Goal: Navigation & Orientation: Find specific page/section

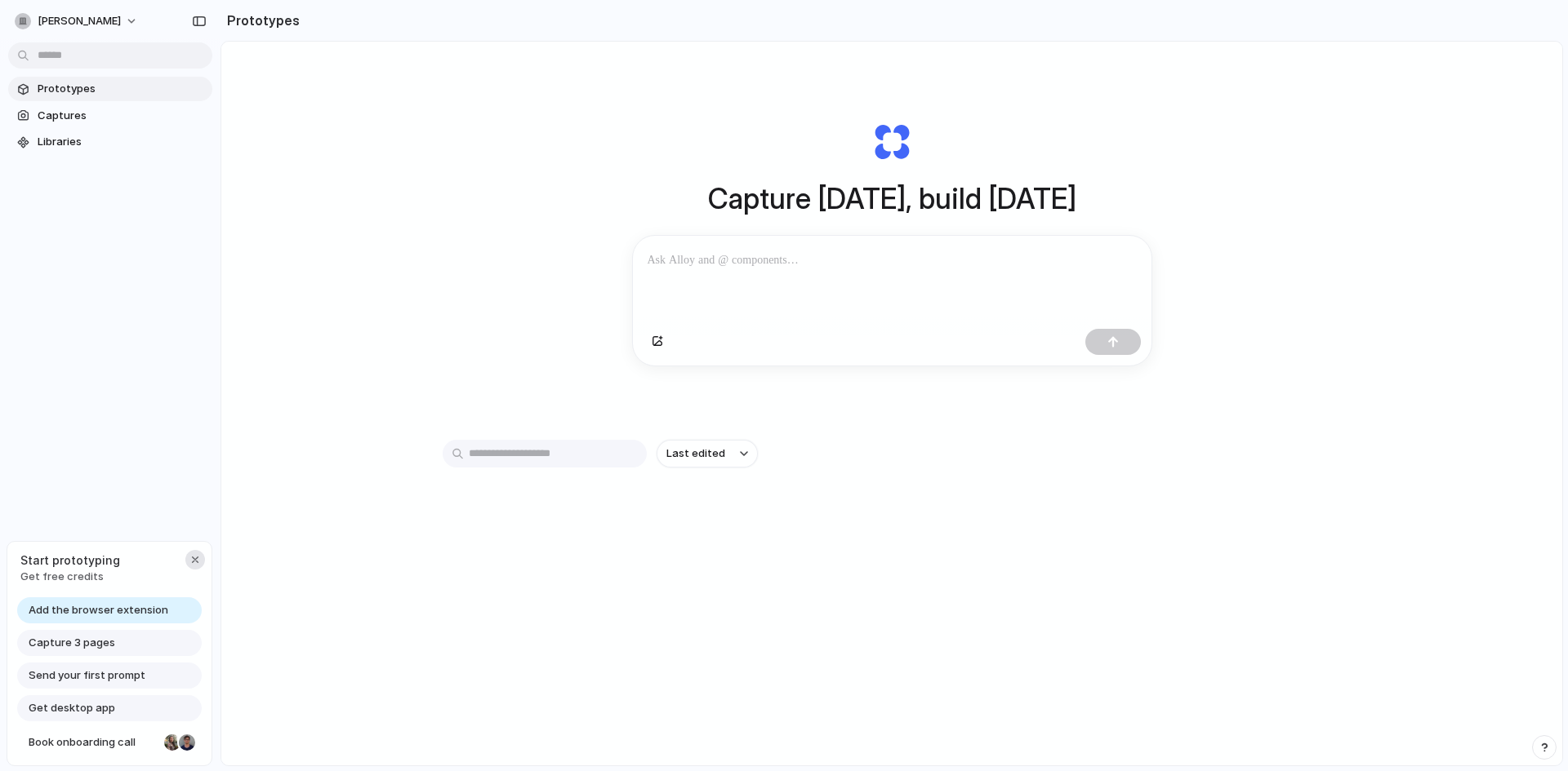
click at [189, 563] on div "button" at bounding box center [195, 560] width 13 height 13
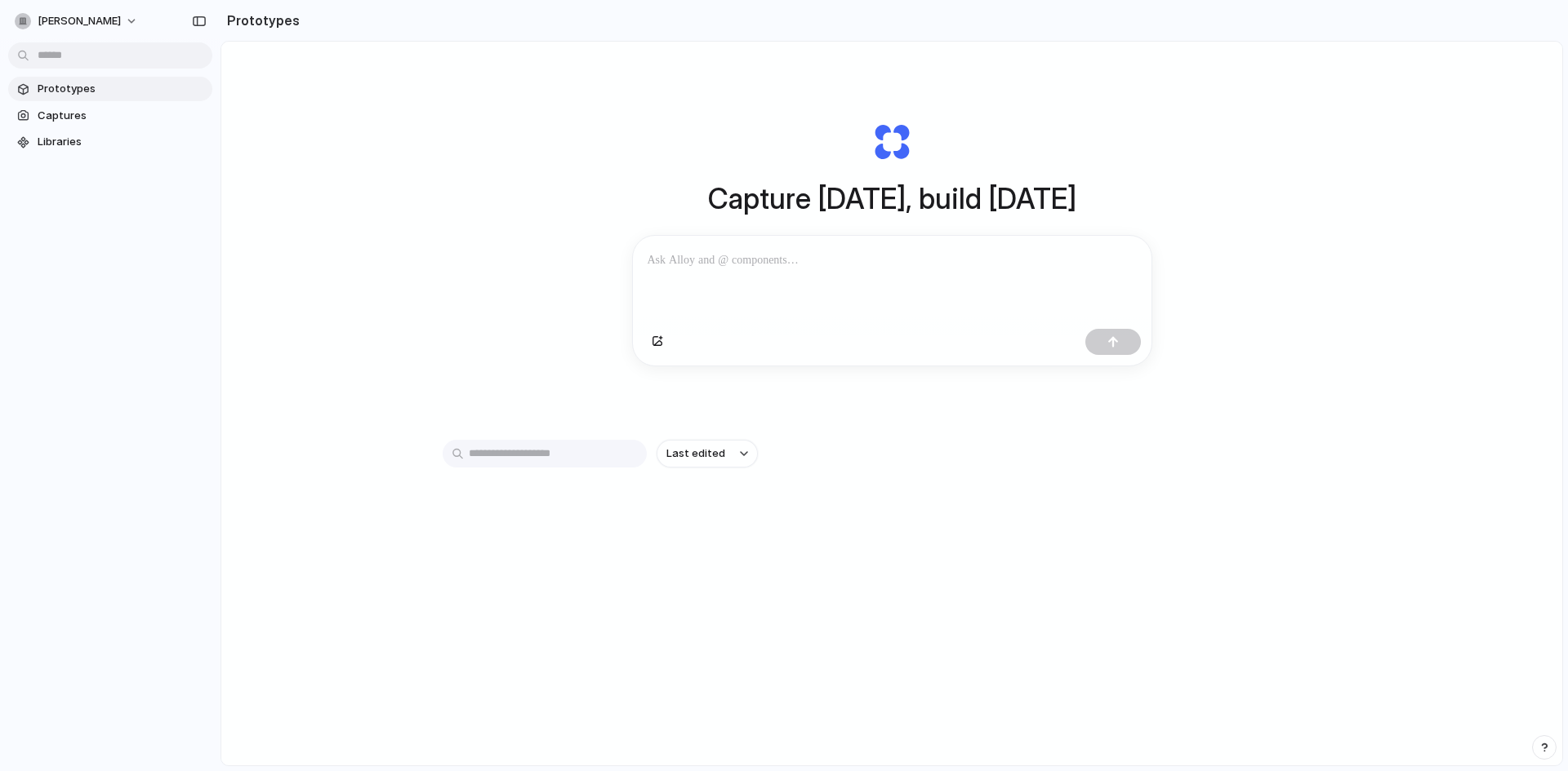
click at [722, 284] on div at bounding box center [891, 279] width 519 height 86
click at [734, 269] on p at bounding box center [891, 260] width 489 height 19
click at [727, 262] on p at bounding box center [891, 260] width 489 height 19
click at [661, 351] on button "button" at bounding box center [657, 341] width 28 height 26
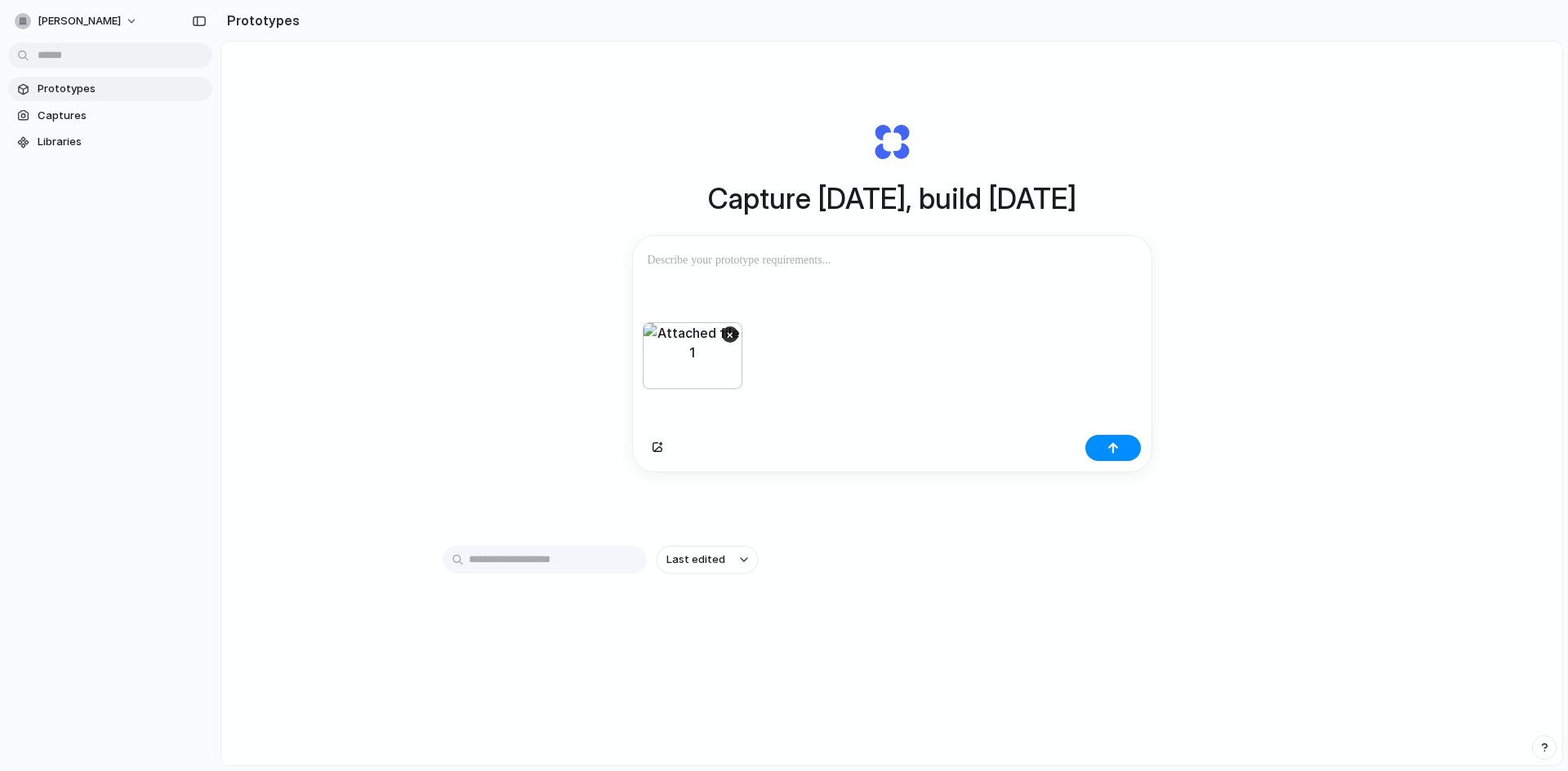
click at [711, 257] on p at bounding box center [891, 260] width 489 height 19
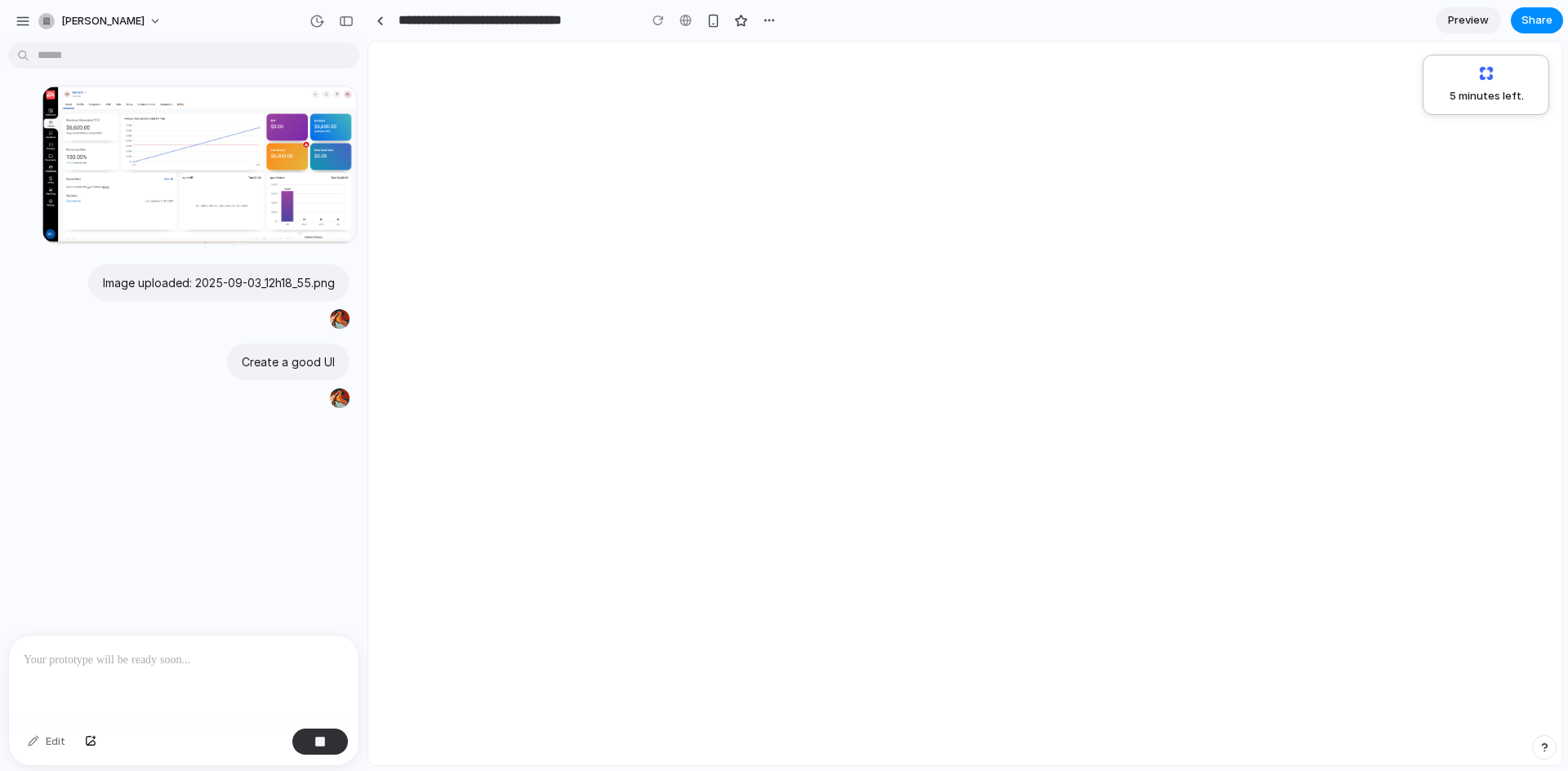
click at [250, 662] on p at bounding box center [184, 660] width 320 height 19
click at [157, 651] on p at bounding box center [184, 660] width 320 height 19
click at [693, 207] on div "5 minutes left ." at bounding box center [965, 403] width 1193 height 724
click at [693, 207] on div "5 minutes left .." at bounding box center [965, 403] width 1193 height 724
click at [396, 22] on input "**********" at bounding box center [513, 20] width 238 height 29
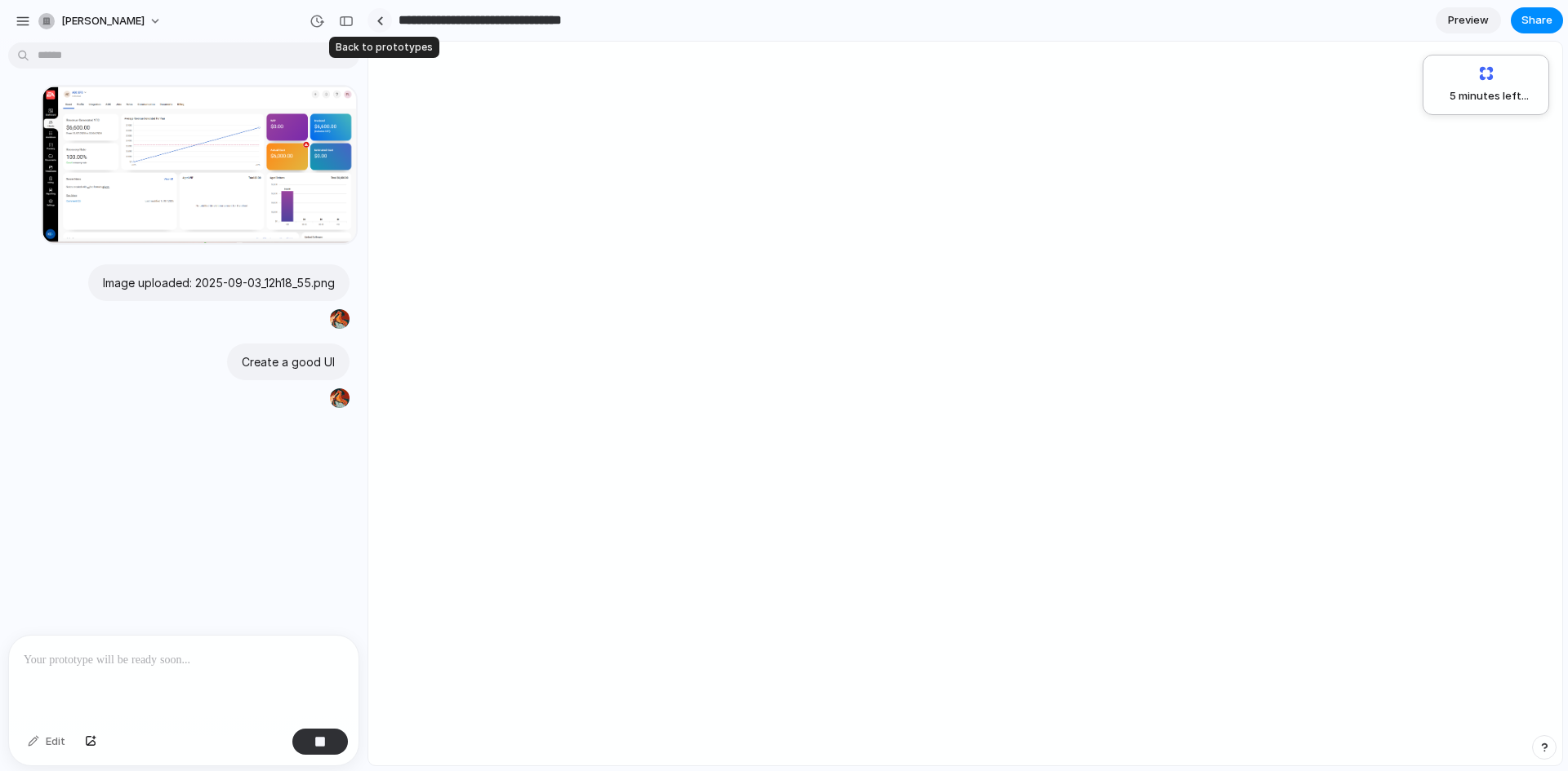
click at [380, 20] on div at bounding box center [380, 21] width 7 height 9
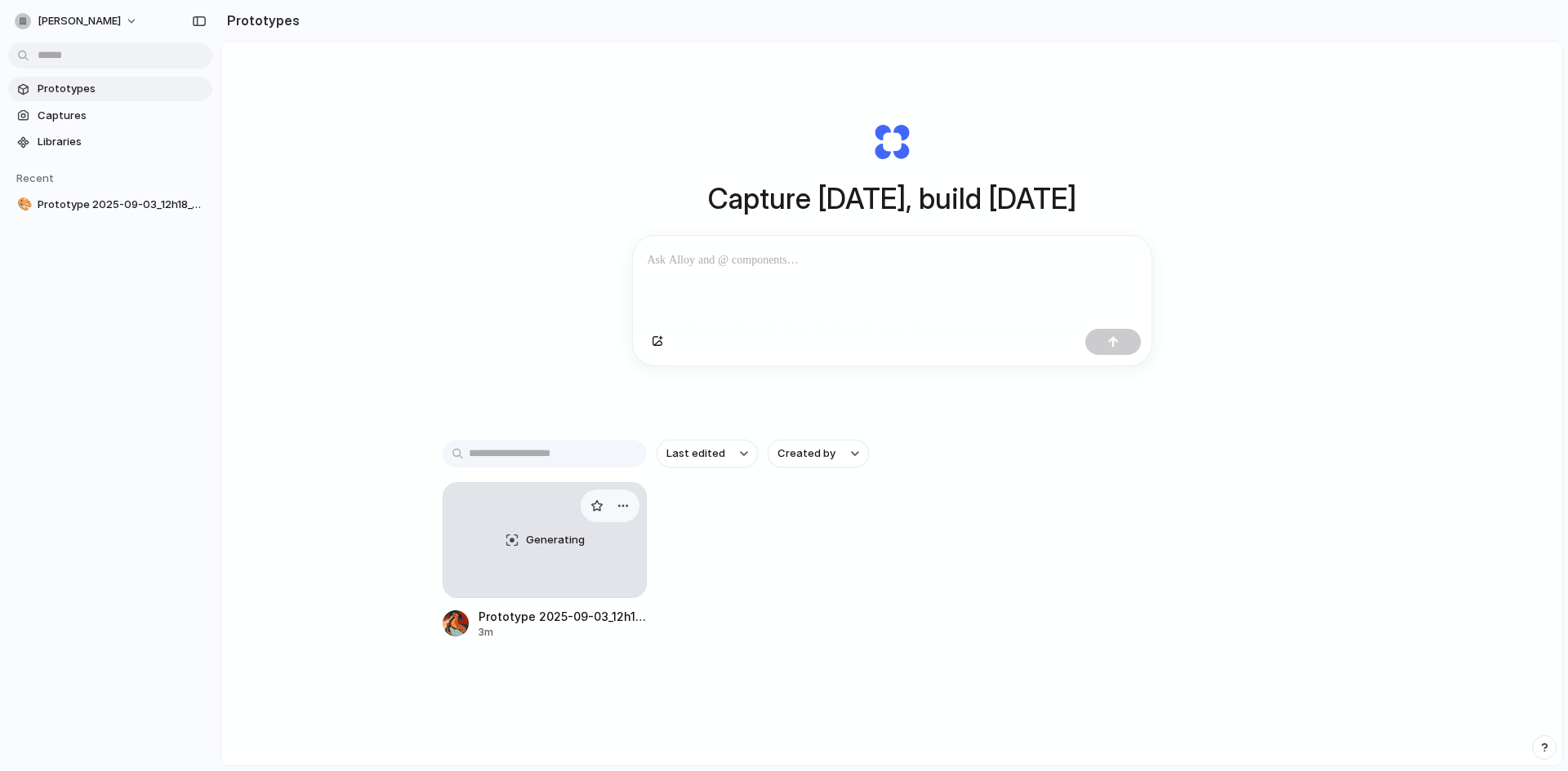
click at [557, 555] on div "Generating" at bounding box center [544, 541] width 203 height 115
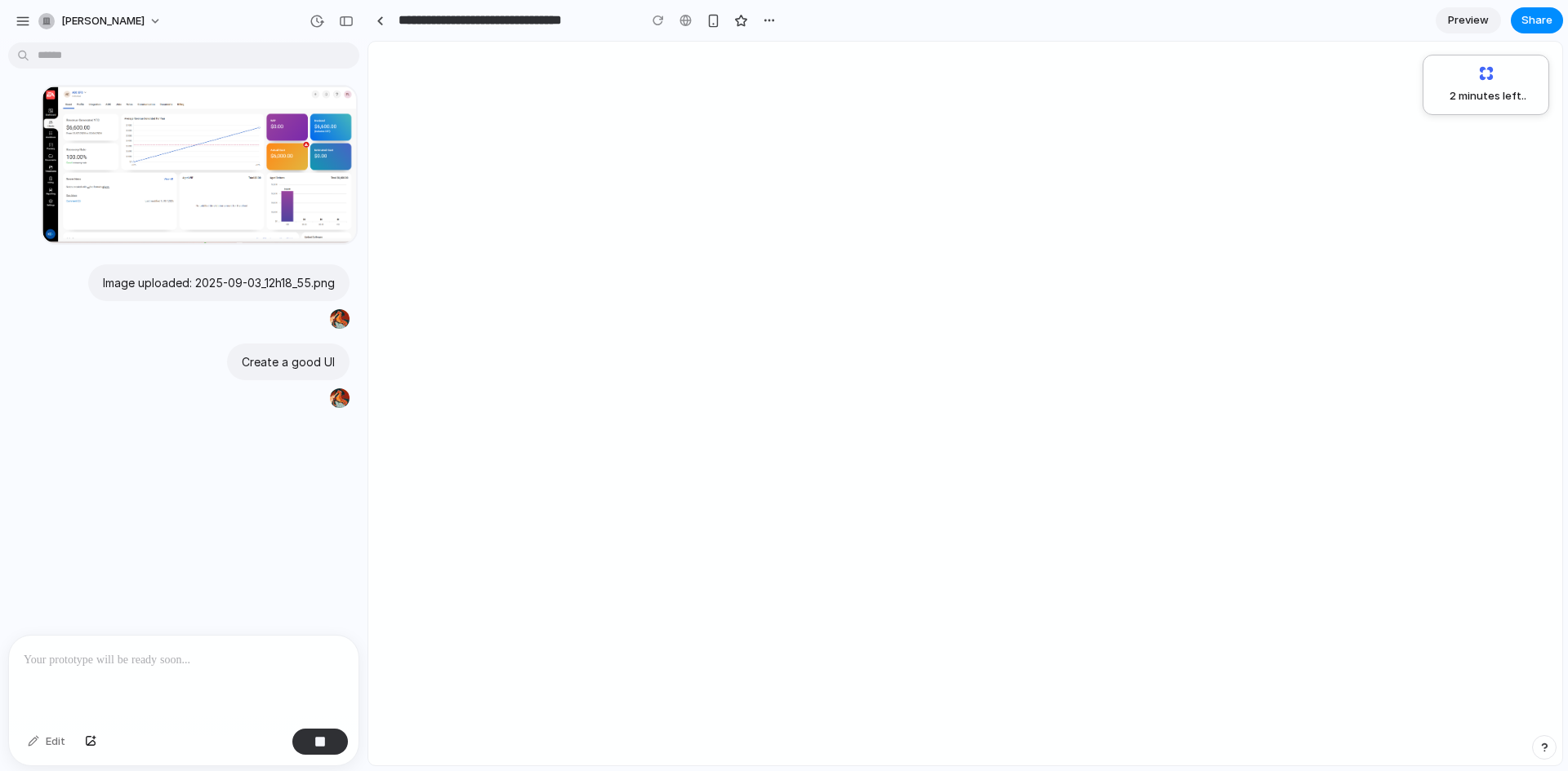
click at [219, 184] on div at bounding box center [179, 164] width 358 height 160
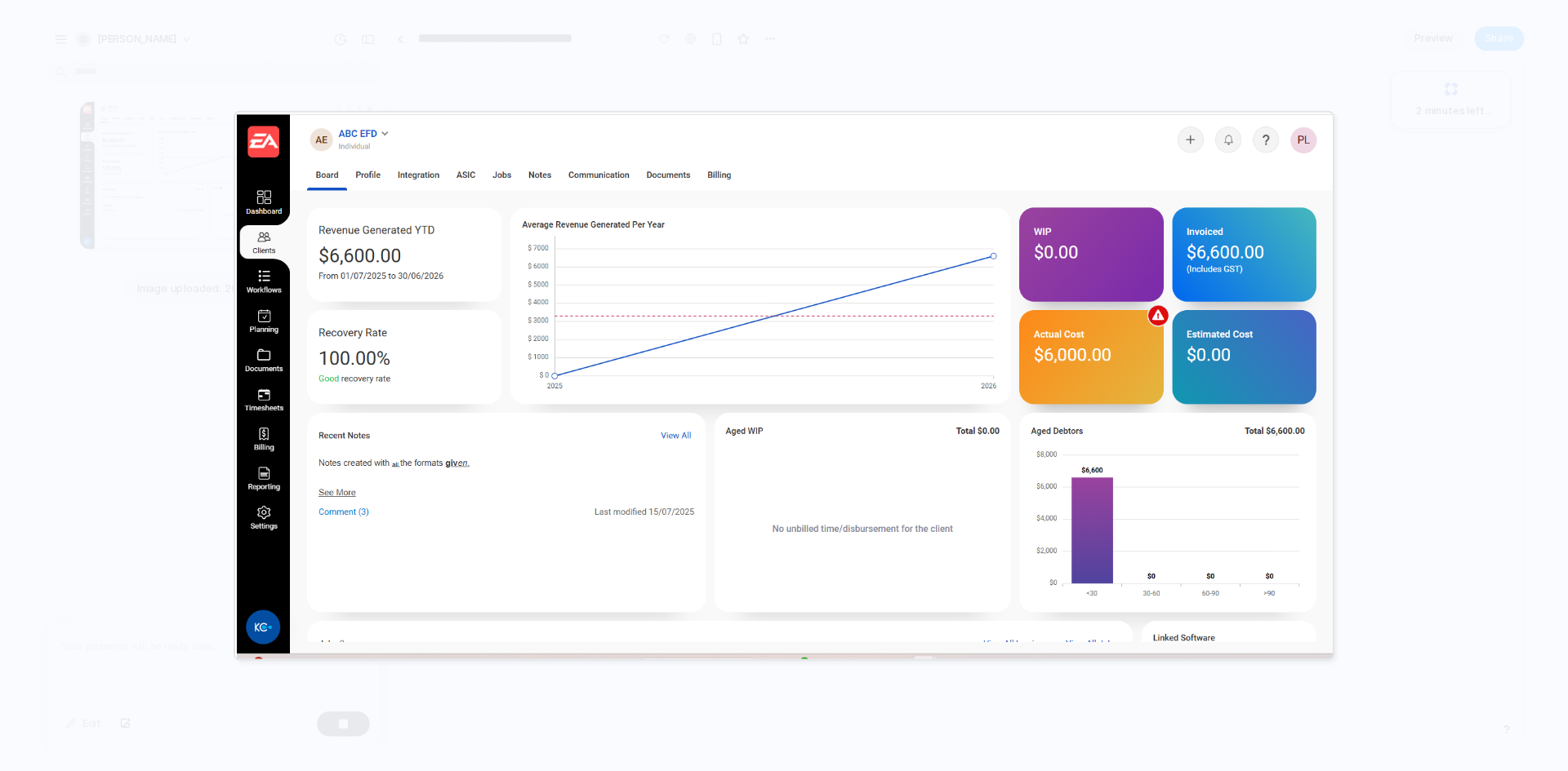
click at [731, 65] on div at bounding box center [784, 386] width 1568 height 771
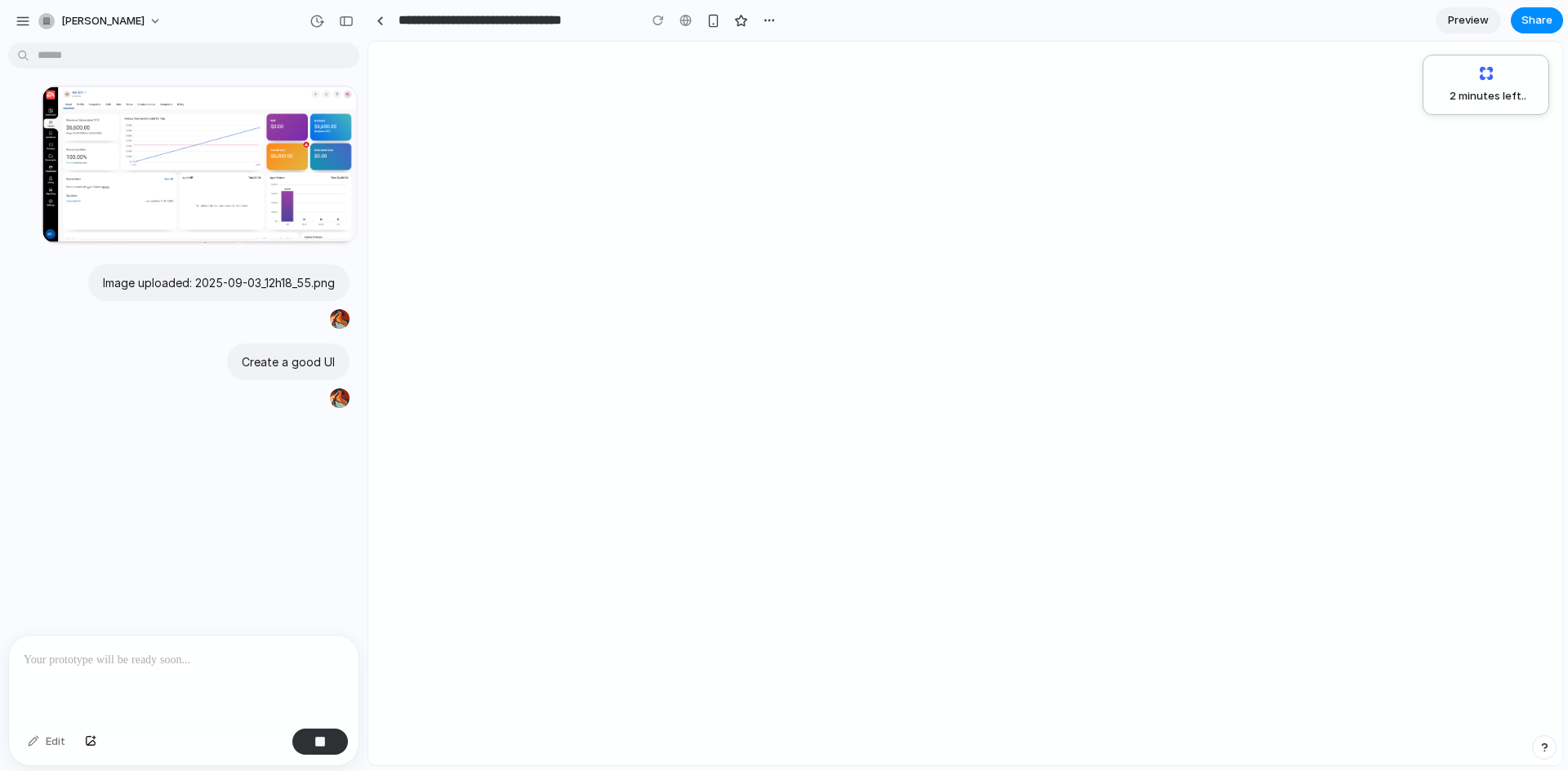
click at [245, 660] on p at bounding box center [184, 660] width 320 height 19
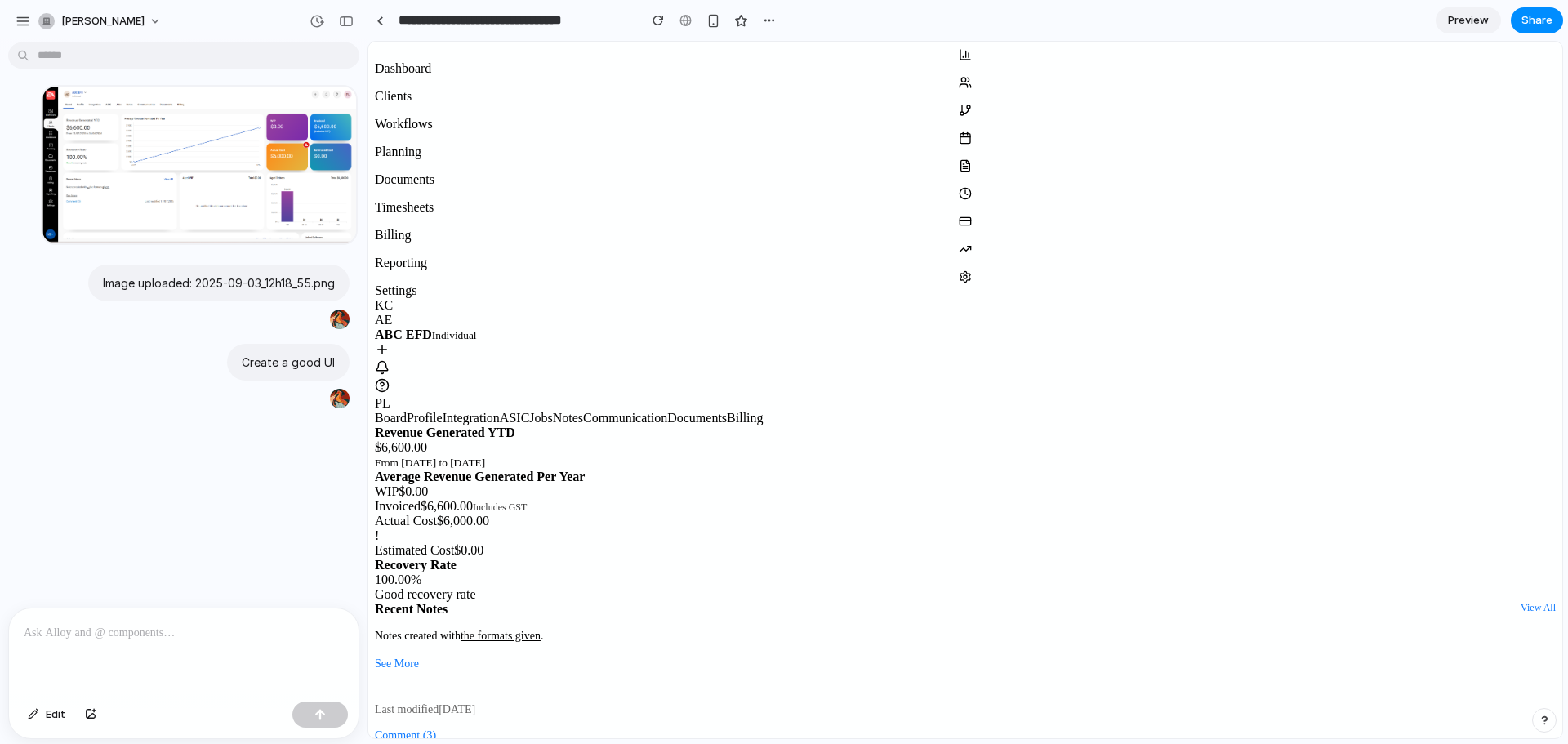
click at [442, 411] on link "Profile" at bounding box center [424, 417] width 36 height 14
click at [407, 411] on link "Board" at bounding box center [390, 417] width 32 height 14
click at [442, 411] on link "Profile" at bounding box center [424, 417] width 36 height 14
click at [276, 634] on p at bounding box center [181, 633] width 314 height 19
drag, startPoint x: 582, startPoint y: 241, endPoint x: 561, endPoint y: 245, distance: 21.4
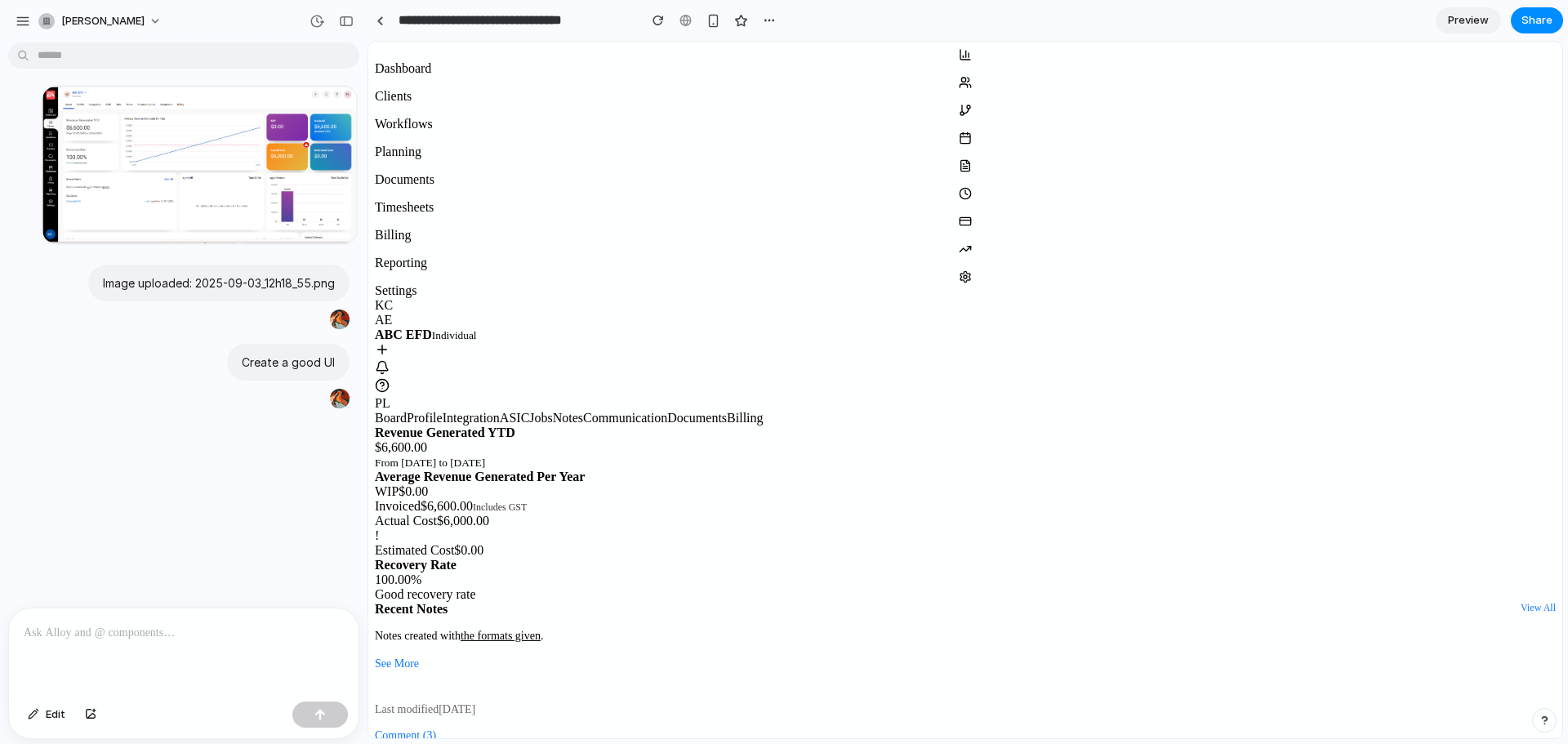
click at [561, 440] on div "$6,600.00" at bounding box center [965, 447] width 1181 height 15
click at [206, 656] on div at bounding box center [184, 652] width 350 height 86
click at [407, 411] on link "Board" at bounding box center [390, 417] width 32 height 14
click at [395, 104] on div "Clients" at bounding box center [965, 90] width 1181 height 28
drag, startPoint x: 400, startPoint y: 175, endPoint x: 396, endPoint y: 160, distance: 15.5
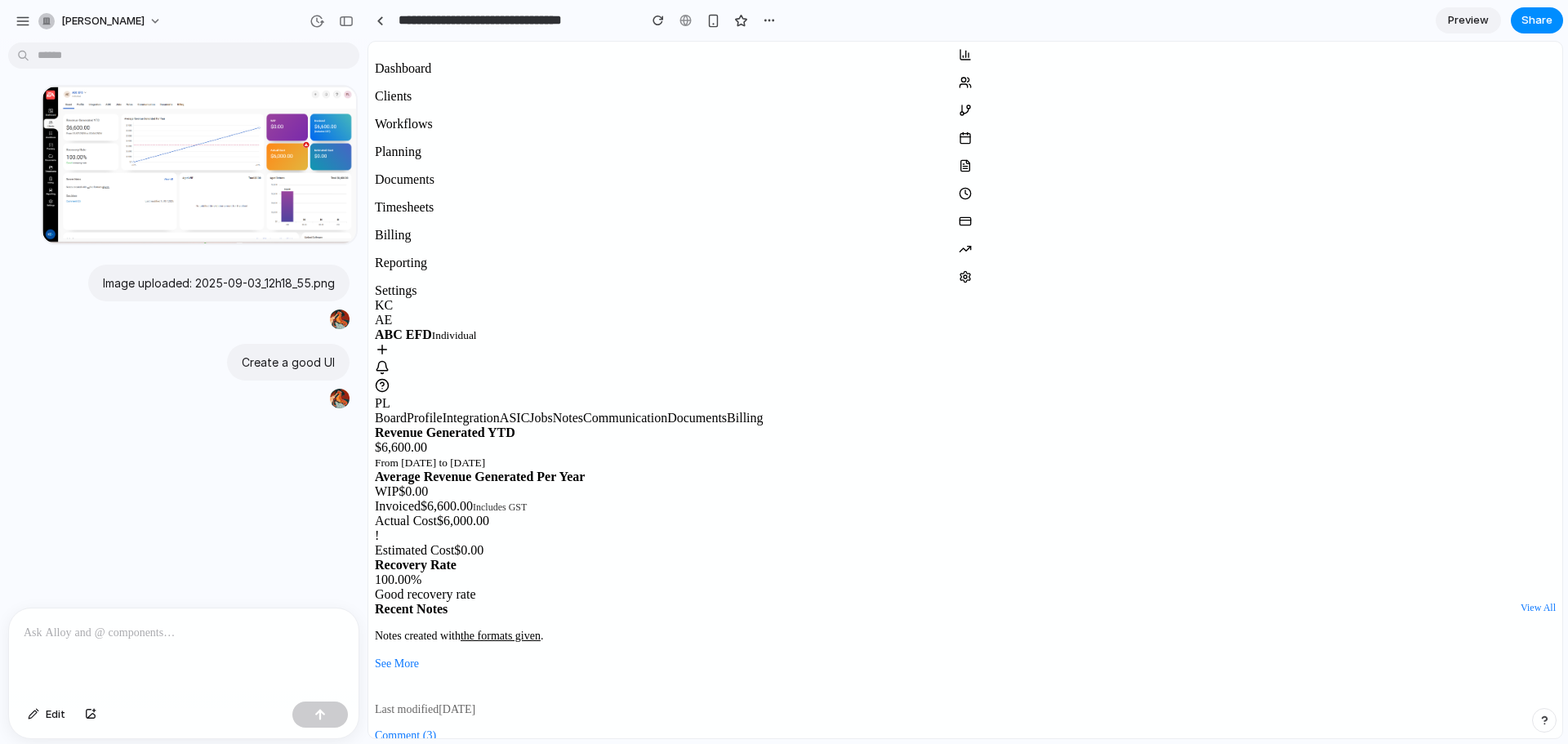
click at [396, 76] on div "Dashboard" at bounding box center [965, 62] width 1181 height 28
click at [1378, 343] on div at bounding box center [965, 352] width 1181 height 18
click at [389, 343] on icon at bounding box center [382, 350] width 15 height 15
click at [242, 652] on div at bounding box center [184, 652] width 350 height 86
click at [252, 679] on div at bounding box center [184, 652] width 350 height 86
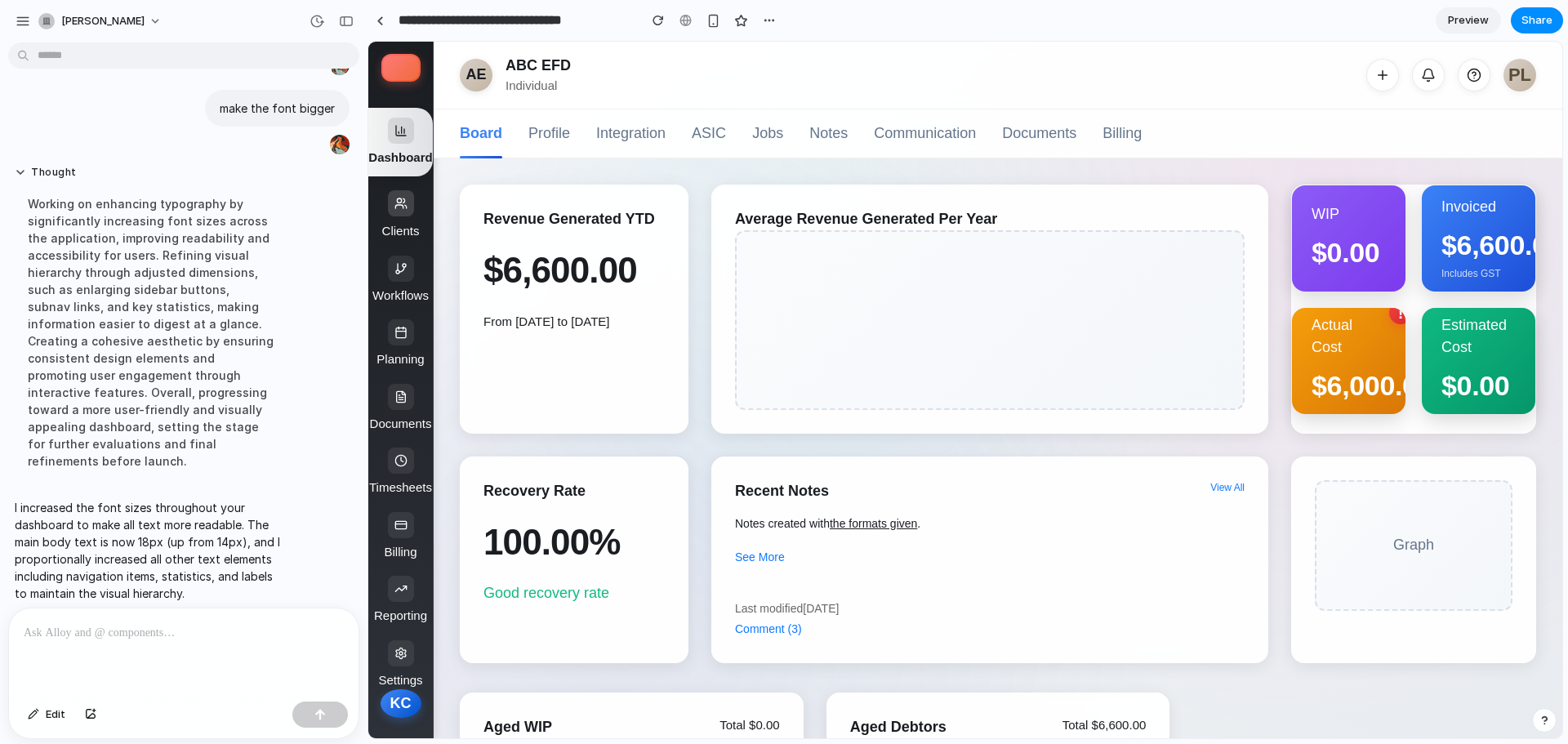
click at [399, 211] on div at bounding box center [400, 203] width 26 height 26
click at [397, 213] on div at bounding box center [400, 203] width 26 height 26
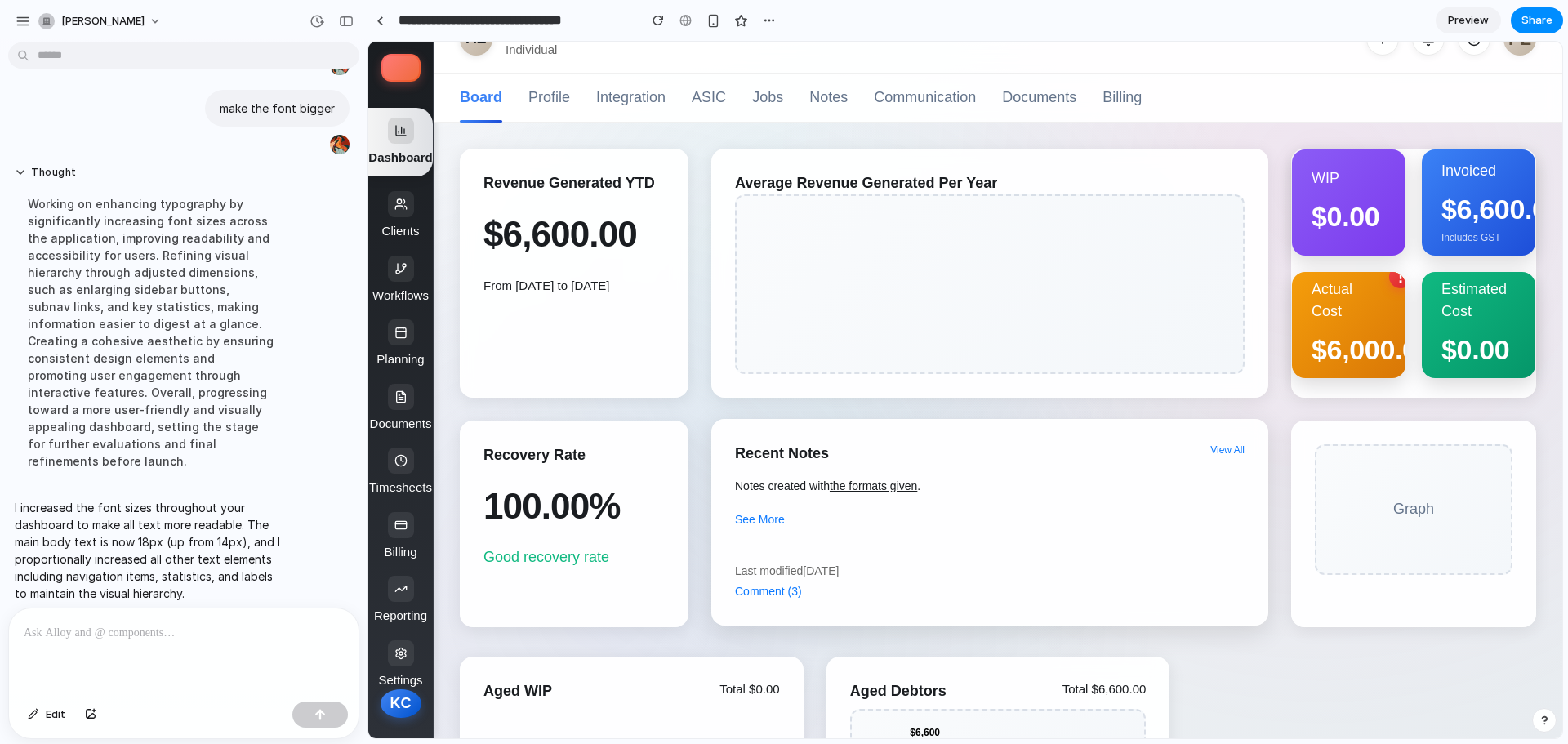
scroll to position [24, 0]
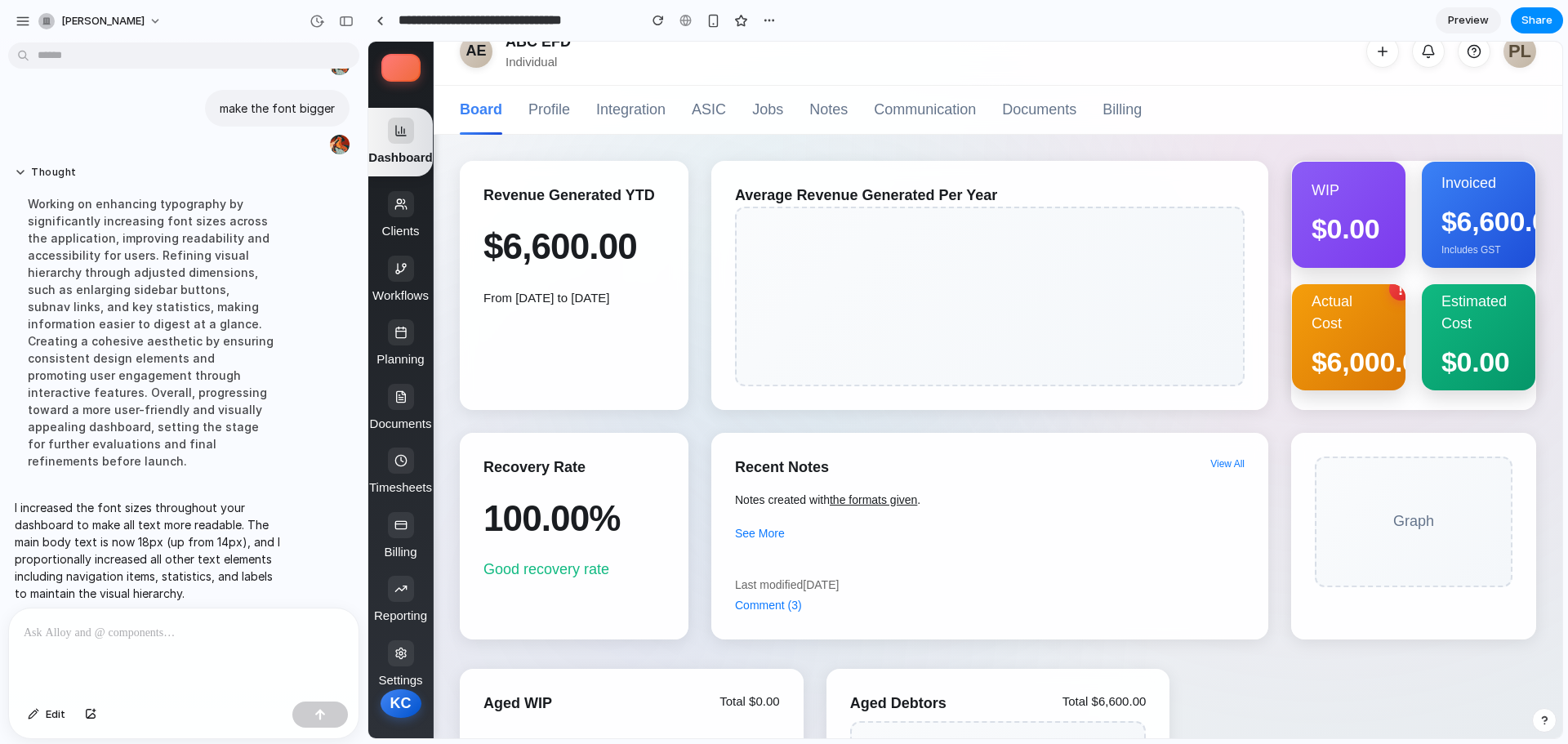
click at [249, 633] on p at bounding box center [181, 633] width 314 height 19
click at [86, 716] on div "button" at bounding box center [90, 715] width 11 height 10
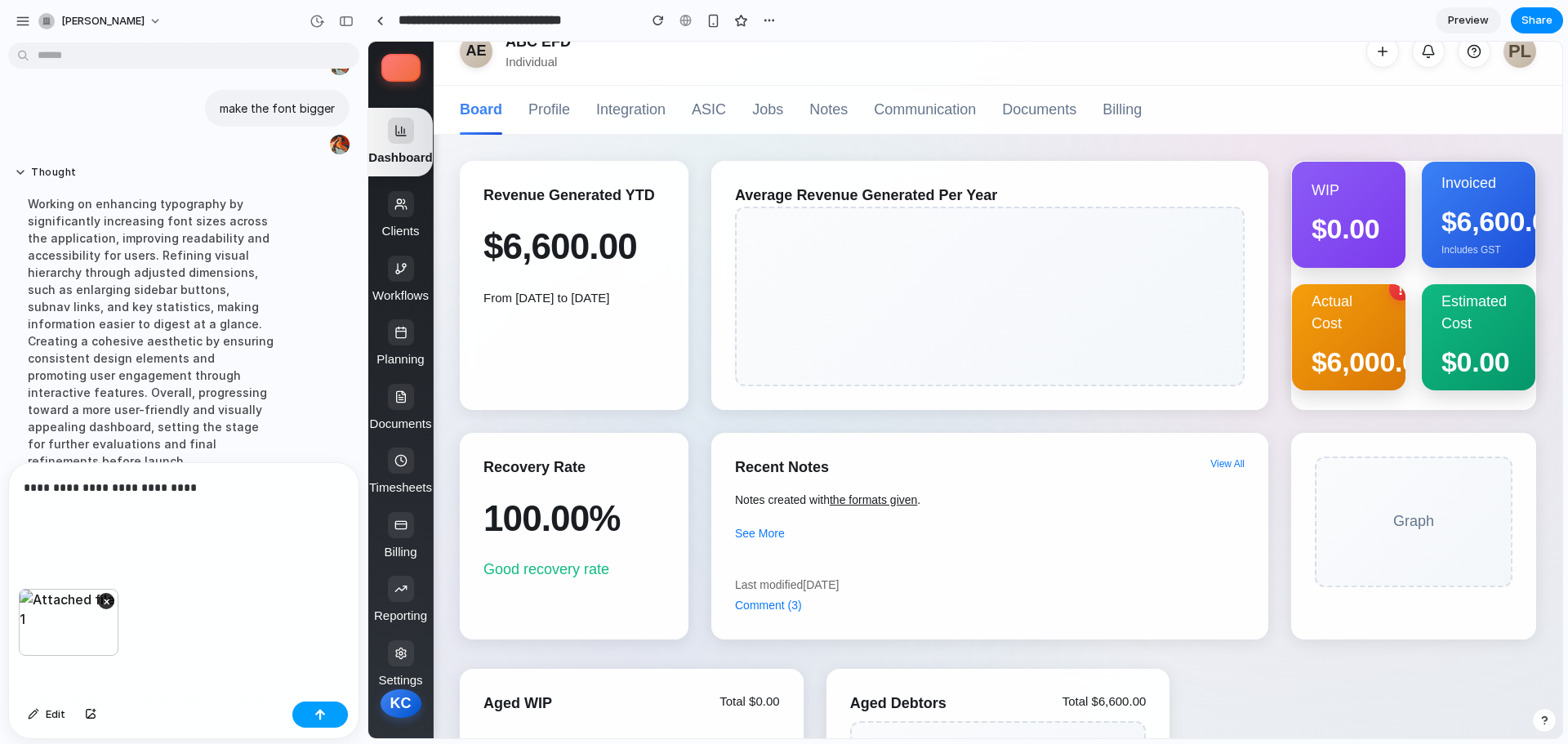
click at [328, 713] on button "button" at bounding box center [319, 715] width 55 height 26
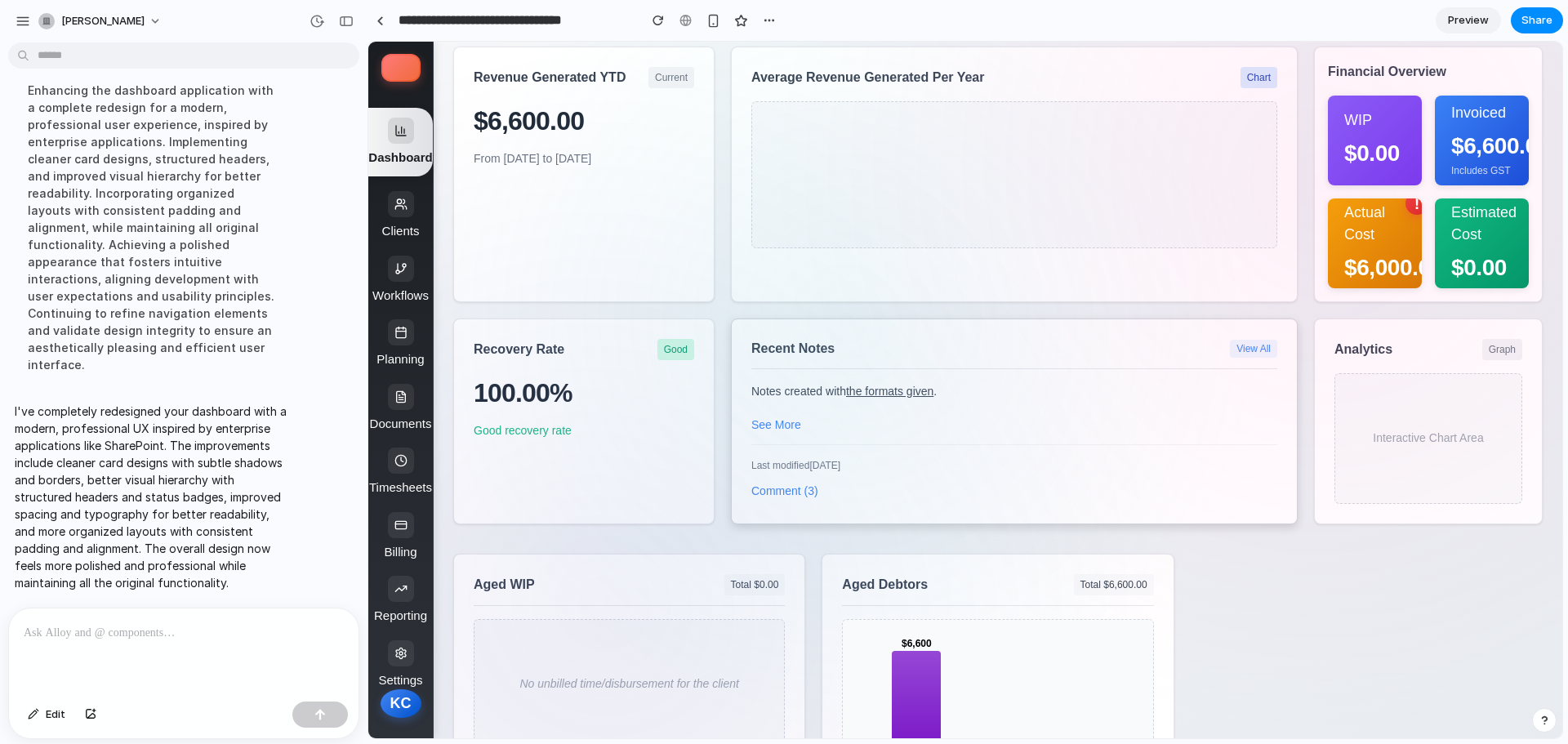
scroll to position [183, 0]
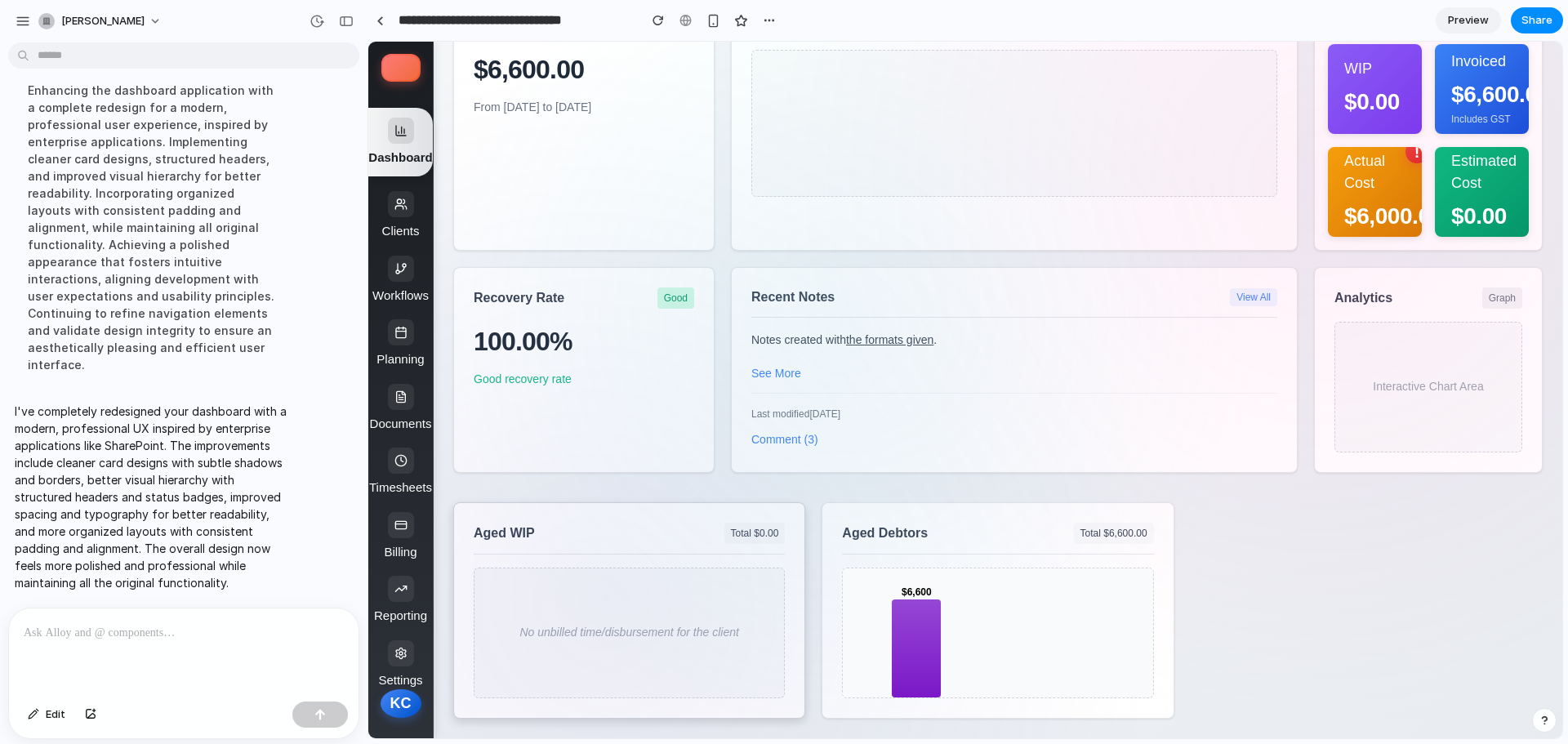
click at [619, 637] on div "No unbilled time/disbursement for the client" at bounding box center [629, 633] width 311 height 130
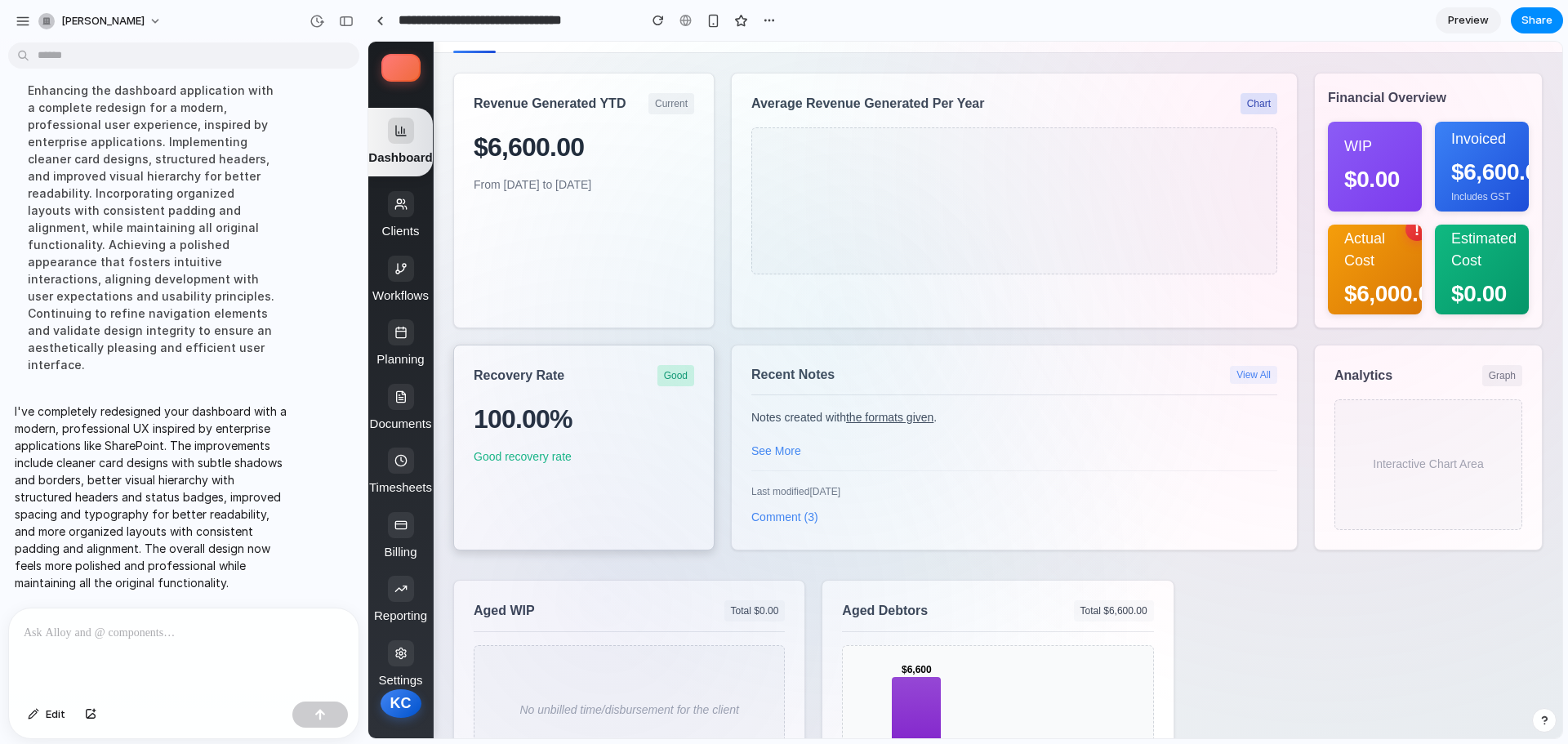
scroll to position [0, 0]
